Goal: Transaction & Acquisition: Purchase product/service

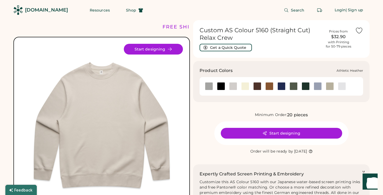
click at [208, 88] on div at bounding box center [209, 86] width 8 height 8
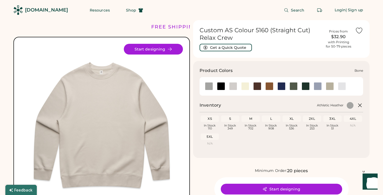
click at [234, 87] on div at bounding box center [233, 86] width 8 height 8
click at [210, 88] on div at bounding box center [209, 86] width 8 height 8
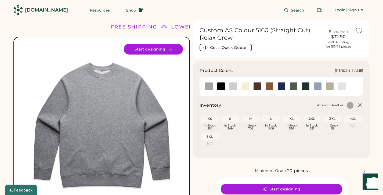
click at [341, 87] on div at bounding box center [342, 86] width 8 height 8
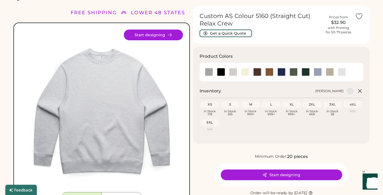
scroll to position [19, 0]
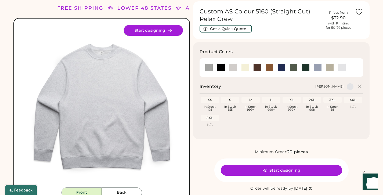
click at [160, 26] on button "Start designing" at bounding box center [153, 30] width 59 height 11
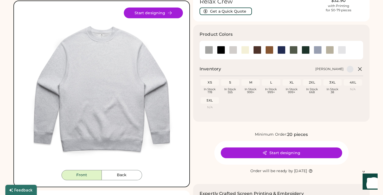
scroll to position [37, 0]
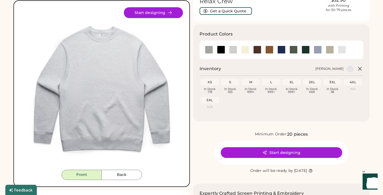
click at [150, 14] on button "Start designing" at bounding box center [153, 12] width 59 height 11
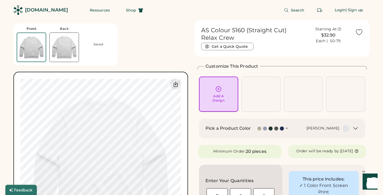
click at [218, 92] on icon at bounding box center [218, 88] width 5 height 5
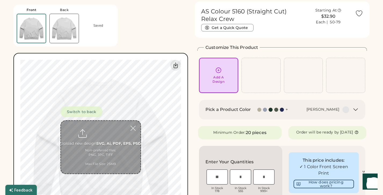
scroll to position [20, 0]
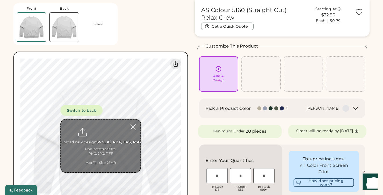
click at [99, 130] on input "file" at bounding box center [100, 145] width 79 height 53
type input "**********"
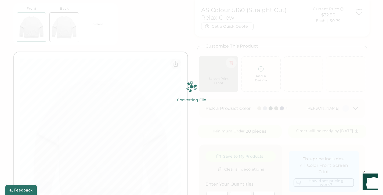
click at [130, 117] on img at bounding box center [191, 97] width 383 height 195
click at [320, 47] on img at bounding box center [191, 97] width 383 height 195
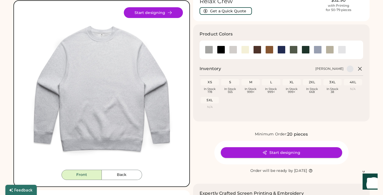
click at [292, 154] on button "Start designing" at bounding box center [281, 152] width 121 height 11
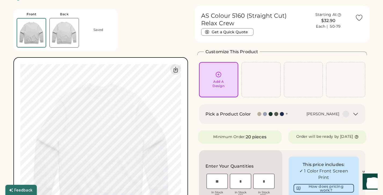
click at [217, 81] on div "Add A Design" at bounding box center [218, 83] width 12 height 9
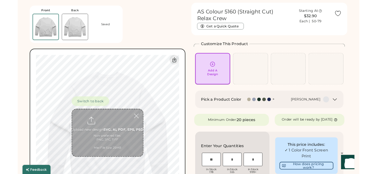
scroll to position [20, 0]
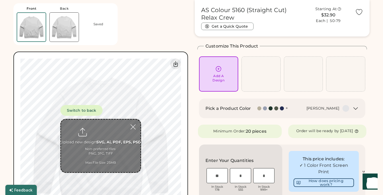
click at [100, 145] on input "file" at bounding box center [100, 145] width 79 height 53
type input "**********"
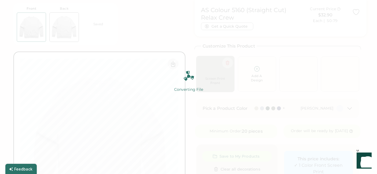
click at [147, 93] on img at bounding box center [188, 87] width 377 height 174
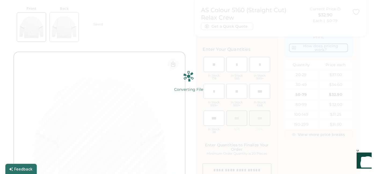
scroll to position [155, 0]
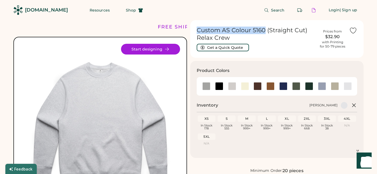
drag, startPoint x: 197, startPoint y: 31, endPoint x: 265, endPoint y: 30, distance: 67.7
click at [265, 30] on h1 "Custom AS Colour 5160 (Straight Cut) Relax Crew" at bounding box center [256, 34] width 119 height 15
copy h1 "Custom AS Colour 5160"
